Goal: Task Accomplishment & Management: Complete application form

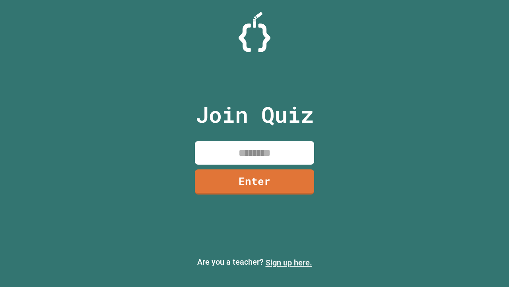
click at [289, 262] on link "Sign up here." at bounding box center [289, 263] width 47 height 10
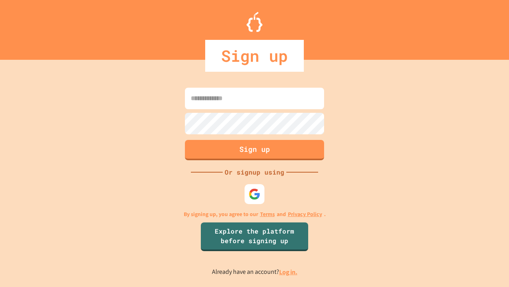
click at [289, 271] on link "Log in." at bounding box center [288, 271] width 18 height 8
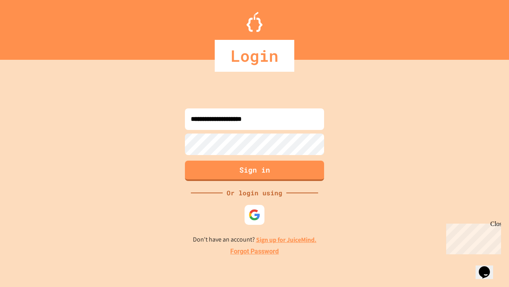
type input "**********"
